Goal: Task Accomplishment & Management: Manage account settings

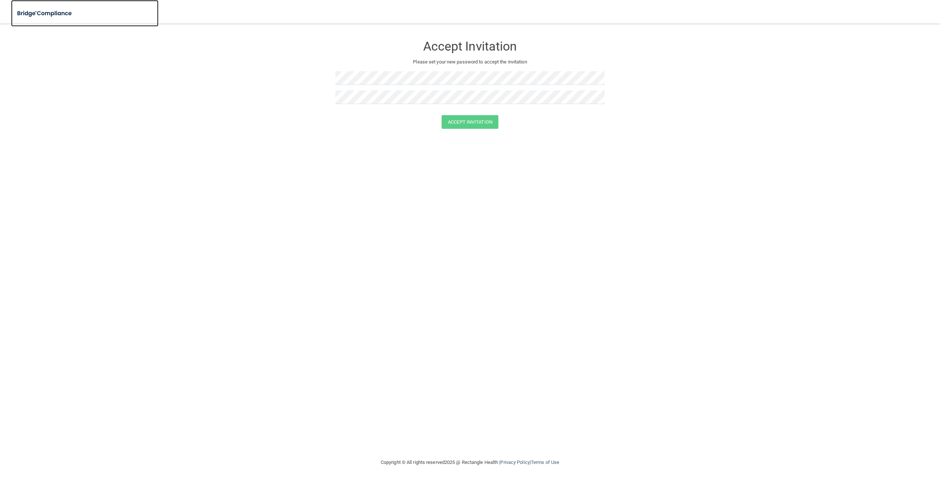
click at [46, 8] on img at bounding box center [45, 13] width 68 height 15
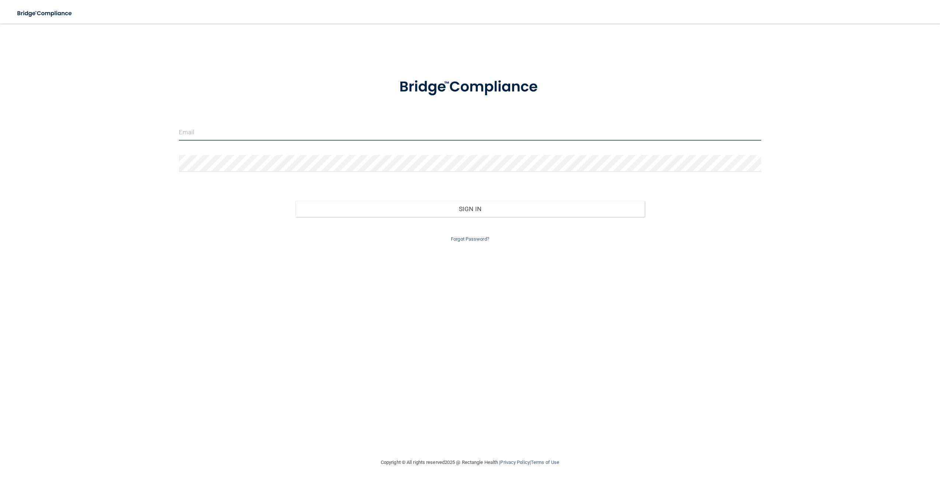
type input "[PERSON_NAME][EMAIL_ADDRESS][PERSON_NAME][DOMAIN_NAME]"
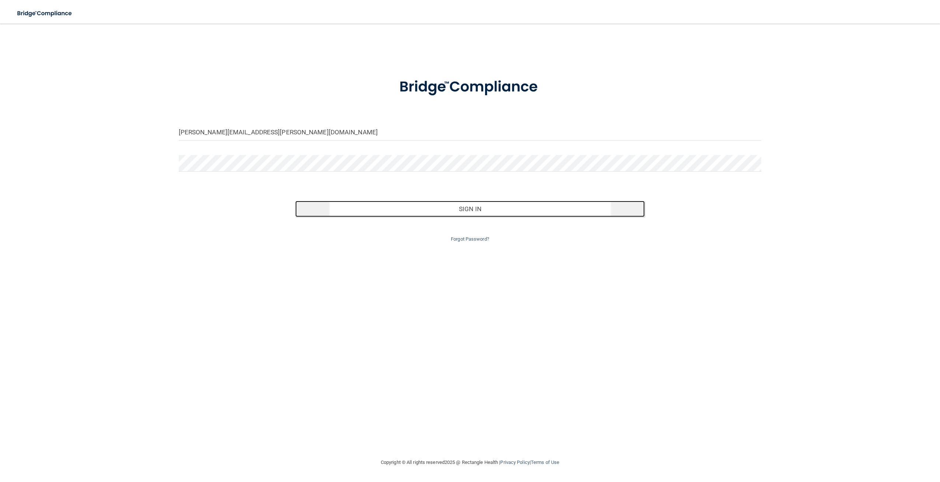
click at [507, 213] on button "Sign In" at bounding box center [470, 209] width 350 height 16
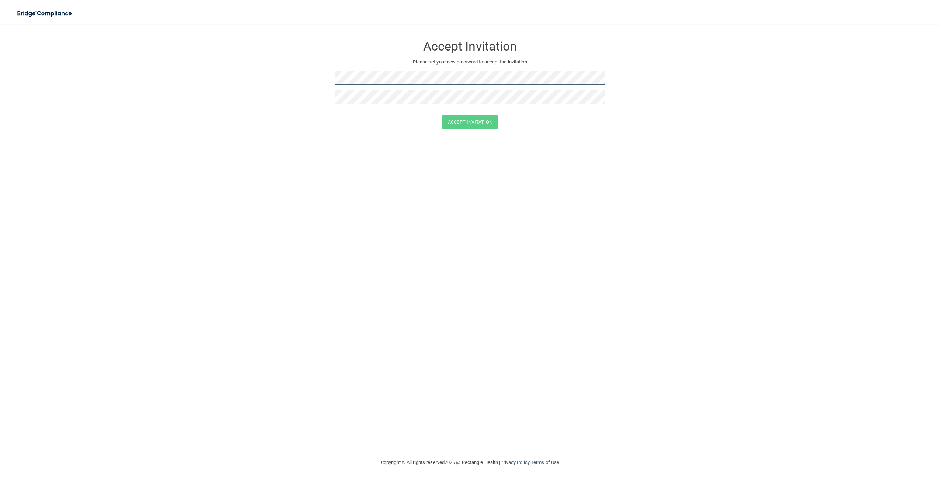
click at [178, 68] on form "Accept Invitation Please set your new password to accept the invitation Accept …" at bounding box center [470, 84] width 911 height 107
click at [51, 15] on img at bounding box center [45, 13] width 68 height 15
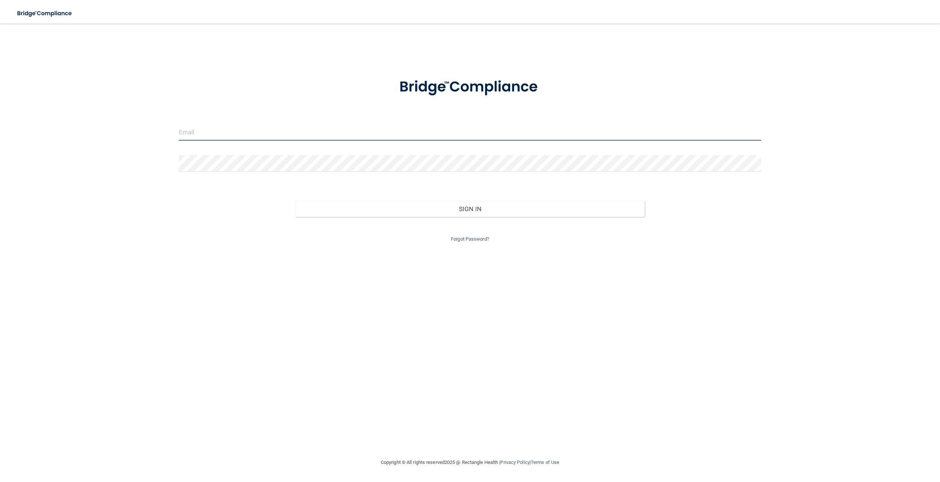
type input "[PERSON_NAME][EMAIL_ADDRESS][PERSON_NAME][DOMAIN_NAME]"
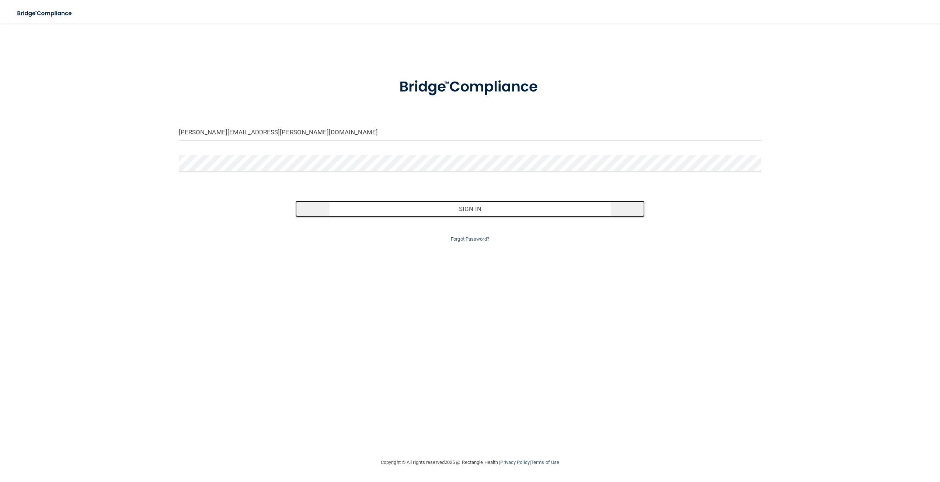
click at [352, 201] on button "Sign In" at bounding box center [470, 209] width 350 height 16
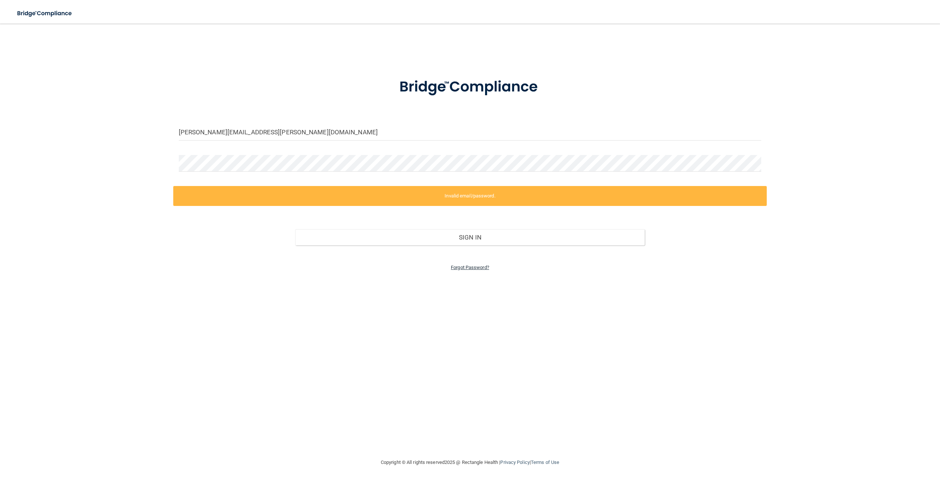
click at [465, 269] on link "Forgot Password?" at bounding box center [470, 267] width 38 height 6
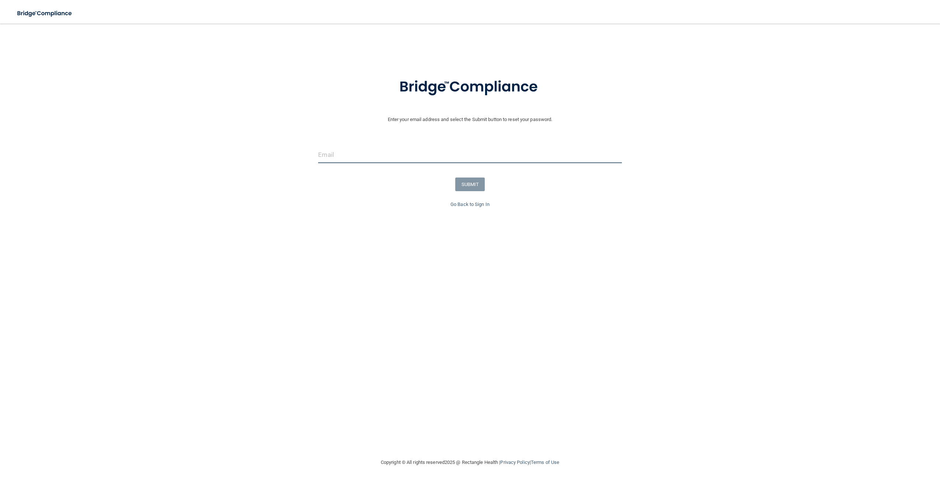
click at [357, 151] on input "email" at bounding box center [469, 154] width 303 height 17
type input "[PERSON_NAME][EMAIL_ADDRESS][PERSON_NAME][DOMAIN_NAME]"
click at [478, 190] on button "SUBMIT" at bounding box center [470, 184] width 30 height 14
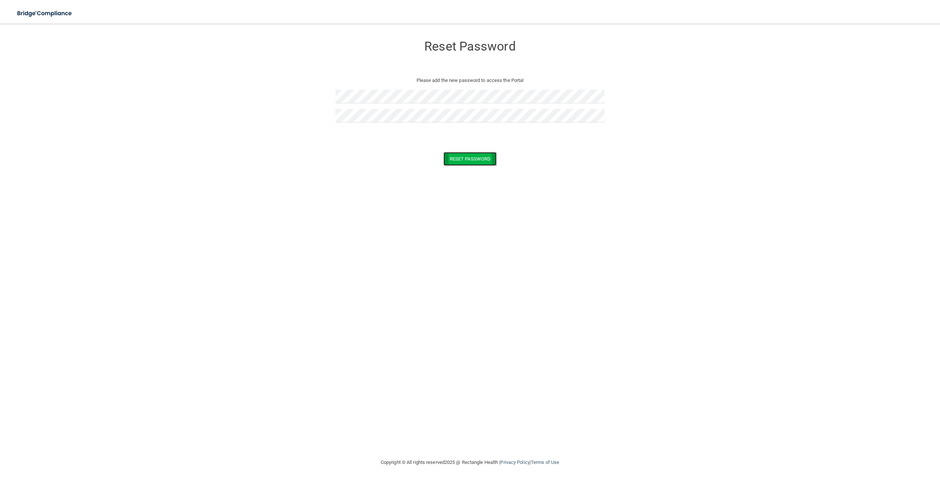
click at [478, 155] on button "Reset Password" at bounding box center [470, 159] width 53 height 14
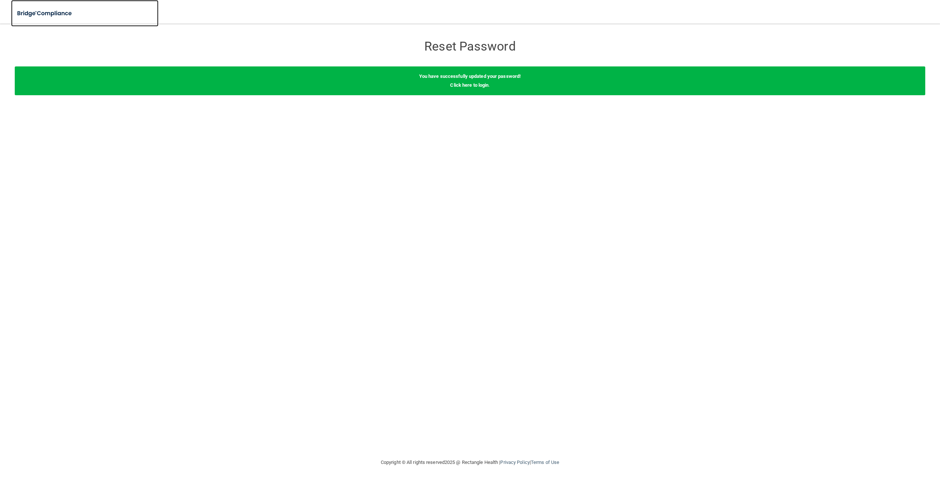
click at [62, 15] on img at bounding box center [45, 13] width 68 height 15
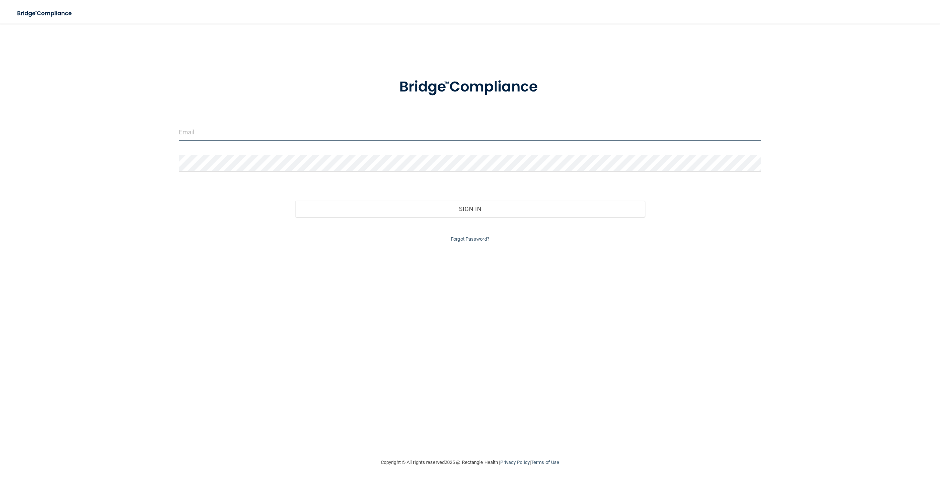
type input "[PERSON_NAME][EMAIL_ADDRESS][PERSON_NAME][DOMAIN_NAME]"
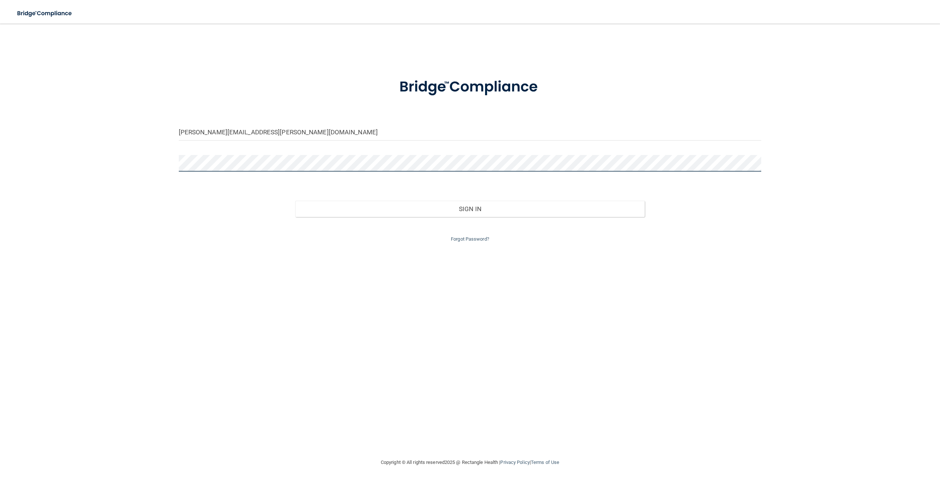
click at [8, 161] on main "darby.collins@fyzical.com Invalid email/password. You don't have permission to …" at bounding box center [470, 253] width 940 height 458
click at [295, 201] on button "Sign In" at bounding box center [470, 209] width 350 height 16
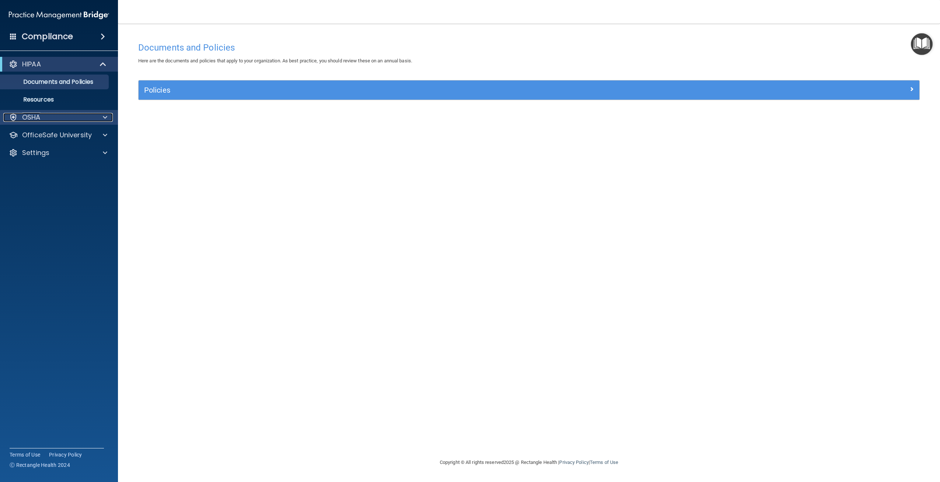
click at [55, 121] on div "OSHA" at bounding box center [48, 117] width 91 height 9
click at [57, 135] on p "Safety Data Sheets" at bounding box center [55, 134] width 101 height 7
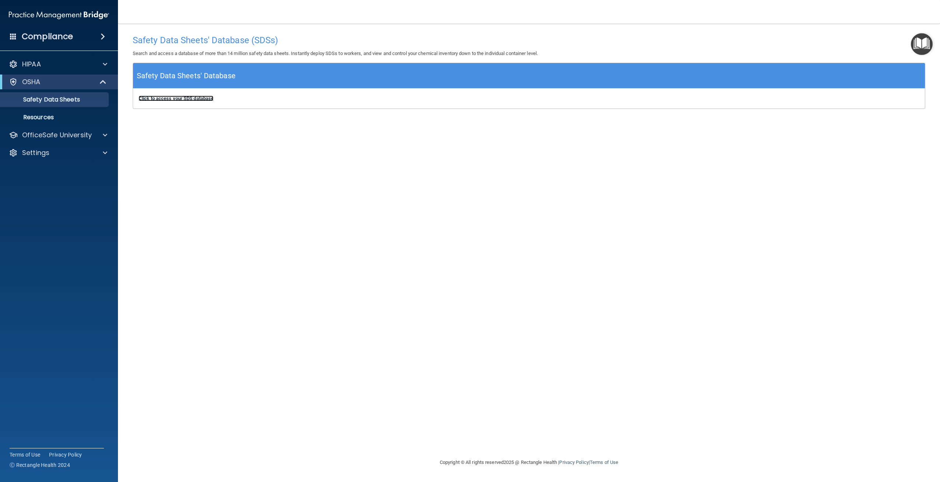
click at [179, 100] on b "Click to access your SDS database" at bounding box center [176, 99] width 75 height 6
click at [55, 118] on p "Resources" at bounding box center [55, 117] width 101 height 7
